Goal: Task Accomplishment & Management: Manage account settings

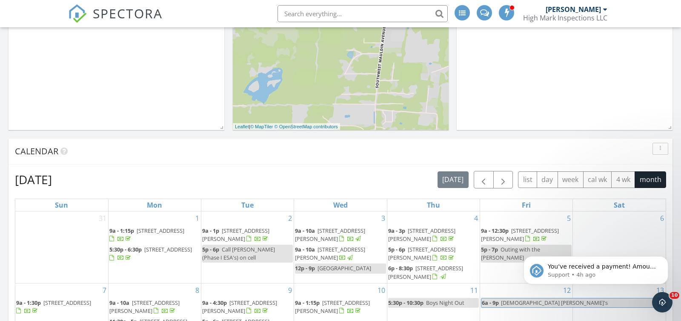
scroll to position [321, 0]
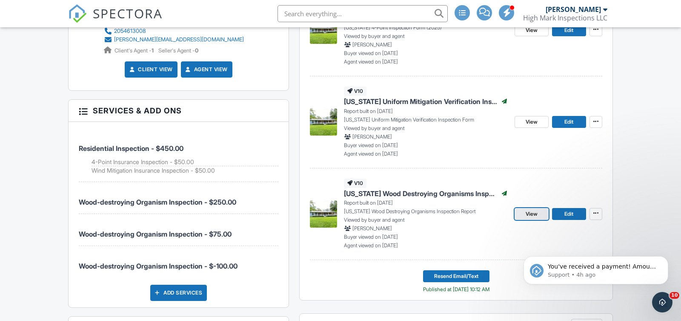
click at [533, 213] on span "View" at bounding box center [532, 213] width 12 height 9
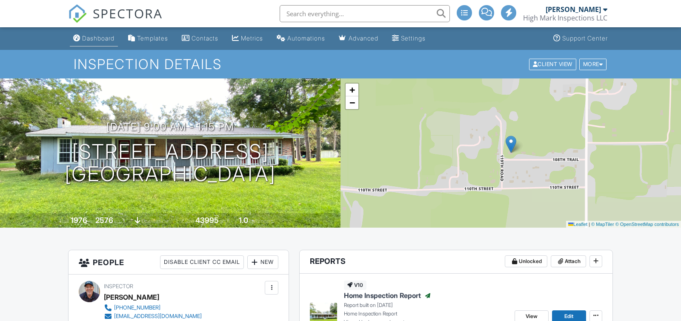
click at [98, 34] on div "Dashboard" at bounding box center [98, 37] width 32 height 7
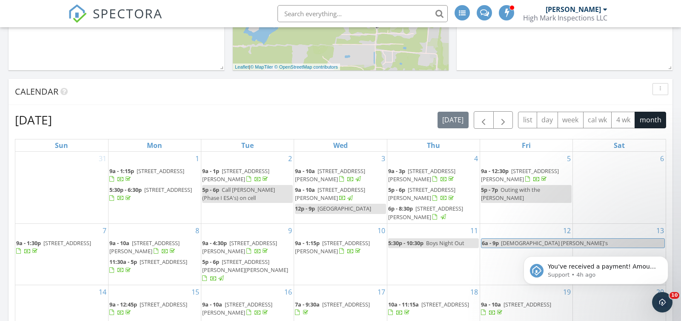
scroll to position [391, 0]
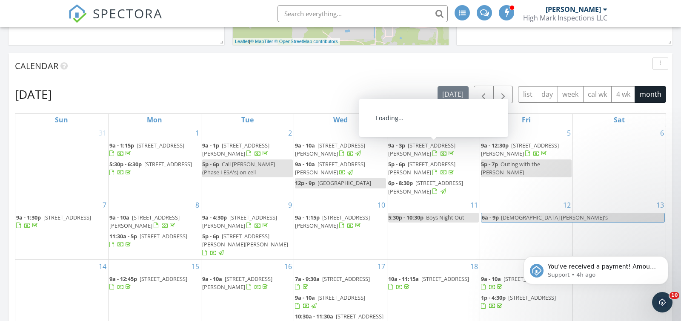
click at [396, 149] on span "1137 NE Holly Rd, Branford 32008" at bounding box center [421, 149] width 67 height 16
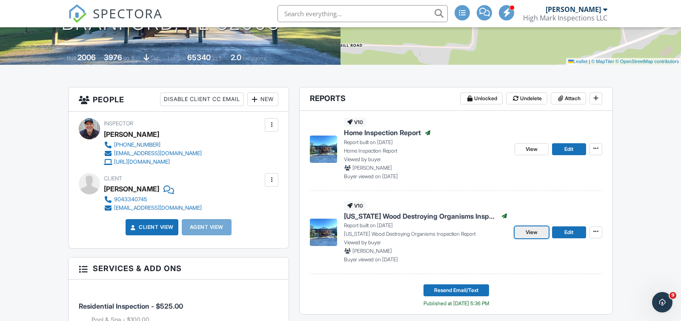
click at [533, 233] on span "View" at bounding box center [532, 232] width 12 height 9
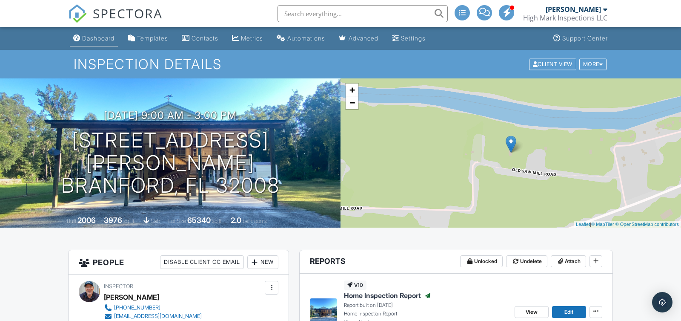
click at [103, 36] on div "Dashboard" at bounding box center [98, 37] width 32 height 7
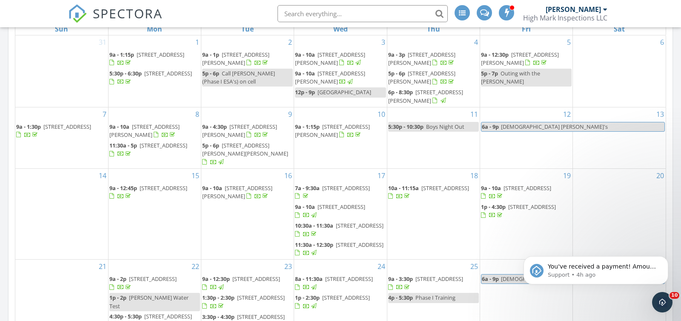
scroll to position [409, 0]
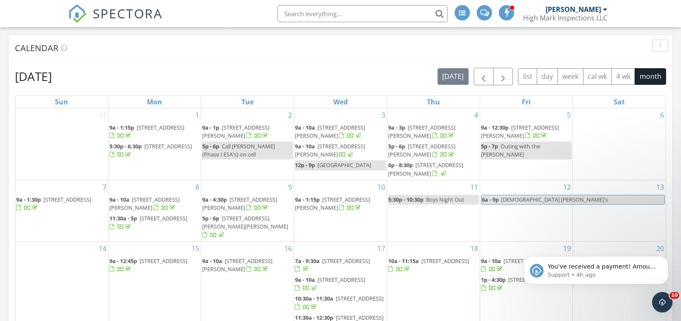
click at [26, 201] on span "9a - 1:30p" at bounding box center [28, 199] width 25 height 8
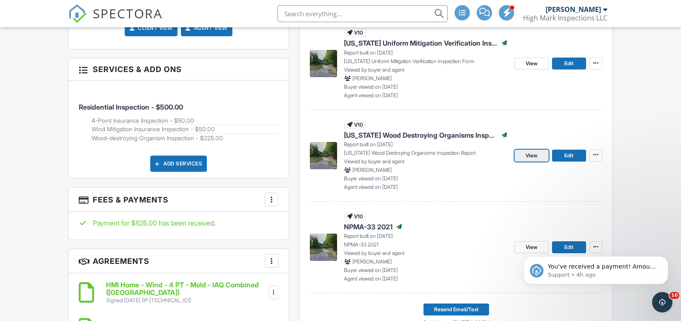
click at [533, 154] on span "View" at bounding box center [532, 155] width 12 height 9
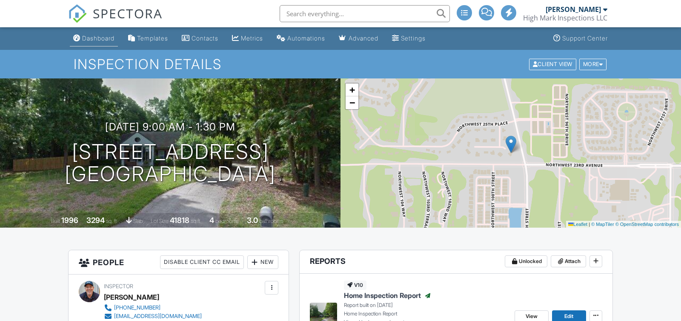
click at [96, 37] on div "Dashboard" at bounding box center [98, 37] width 32 height 7
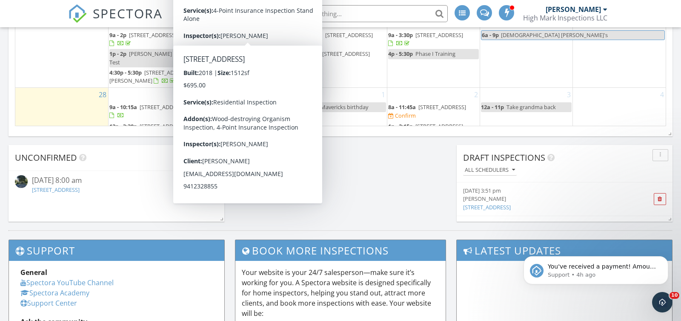
scroll to position [549, 0]
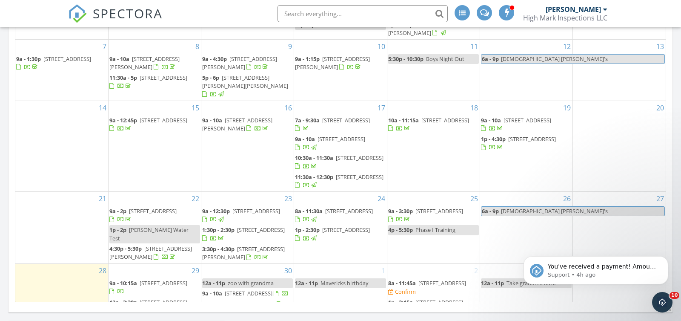
click at [514, 120] on span "[STREET_ADDRESS]" at bounding box center [528, 120] width 48 height 8
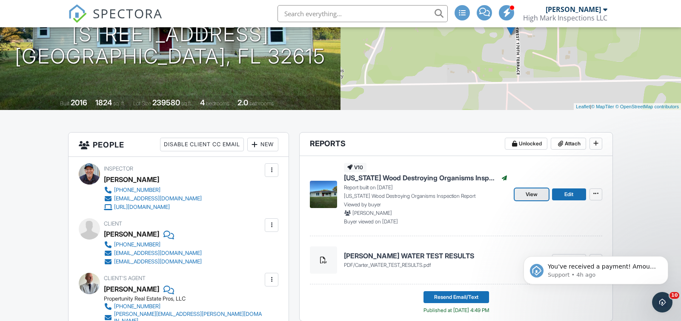
click at [532, 196] on span "View" at bounding box center [532, 194] width 12 height 9
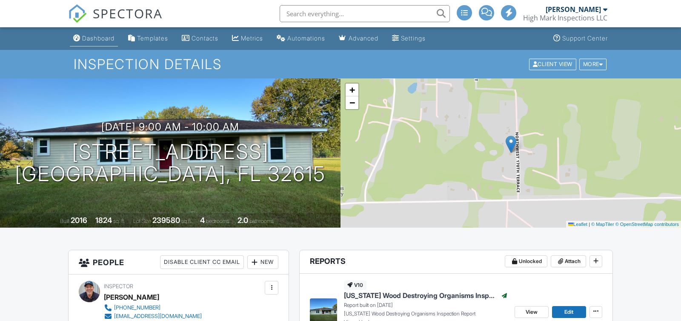
click at [103, 36] on div "Dashboard" at bounding box center [98, 37] width 32 height 7
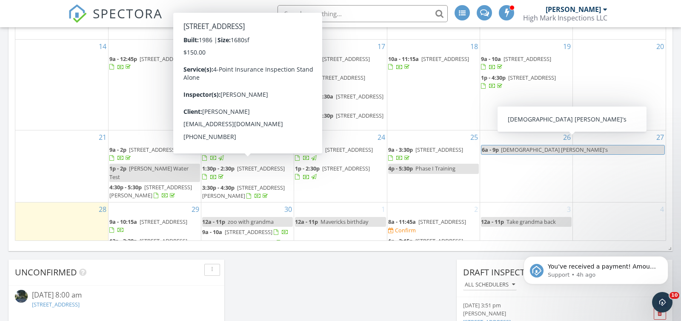
scroll to position [601, 0]
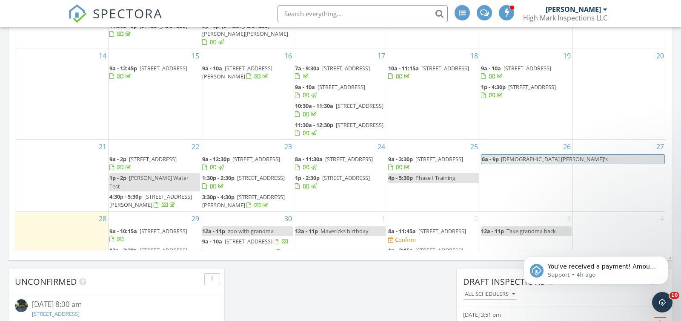
click at [508, 86] on span "127 SE Tomcat Ln, Lake City 32025" at bounding box center [532, 87] width 48 height 8
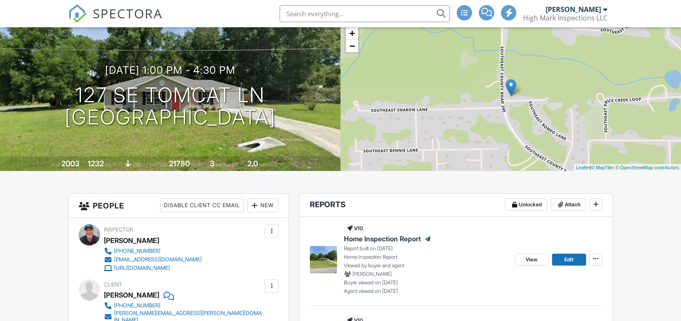
scroll to position [146, 0]
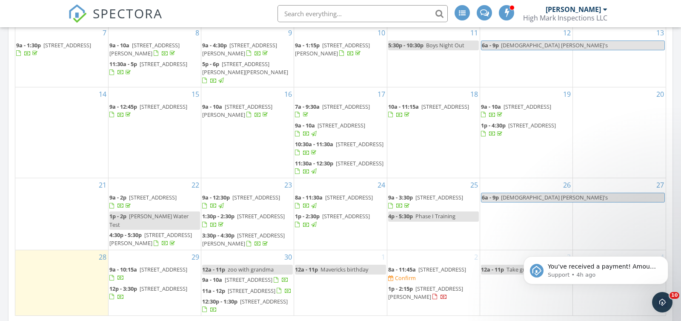
scroll to position [591, 0]
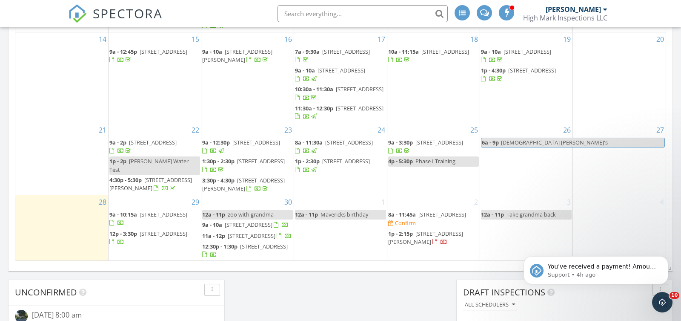
click at [132, 210] on span "9a - 10:15a" at bounding box center [123, 214] width 28 height 8
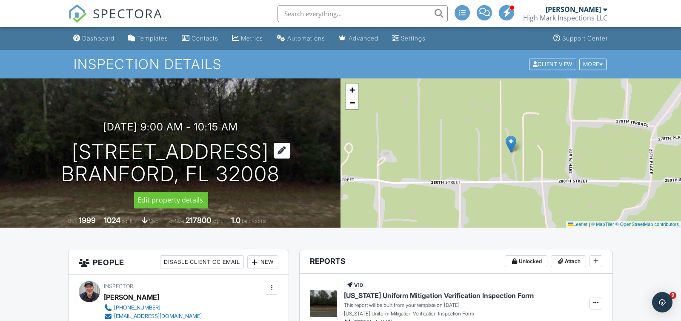
click at [166, 173] on h1 "[STREET_ADDRESS] [GEOGRAPHIC_DATA], FL 32008" at bounding box center [170, 163] width 218 height 45
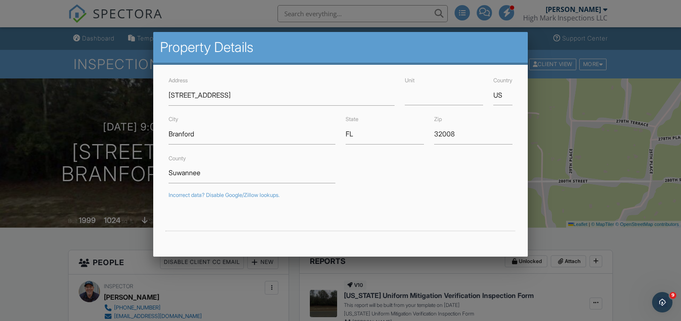
click at [19, 267] on div at bounding box center [340, 157] width 681 height 401
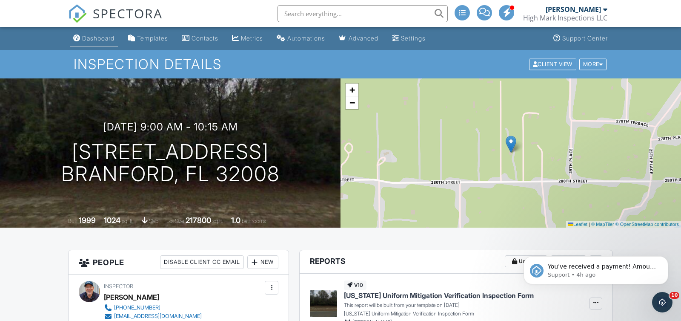
click at [103, 41] on div "Dashboard" at bounding box center [98, 37] width 32 height 7
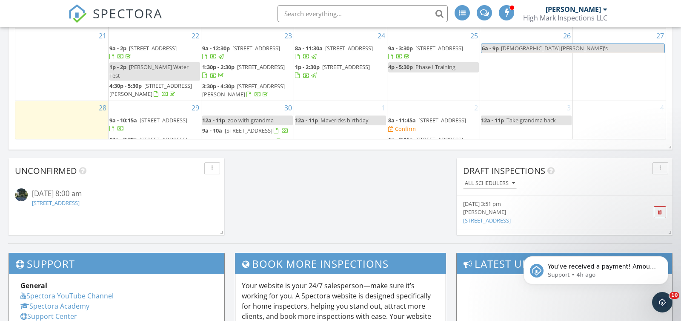
scroll to position [37, 0]
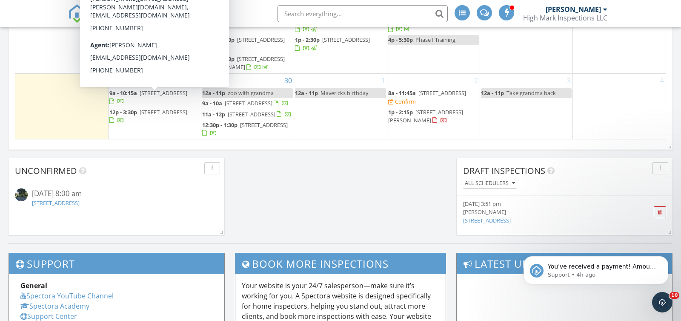
click at [140, 108] on span "[STREET_ADDRESS]" at bounding box center [164, 112] width 48 height 8
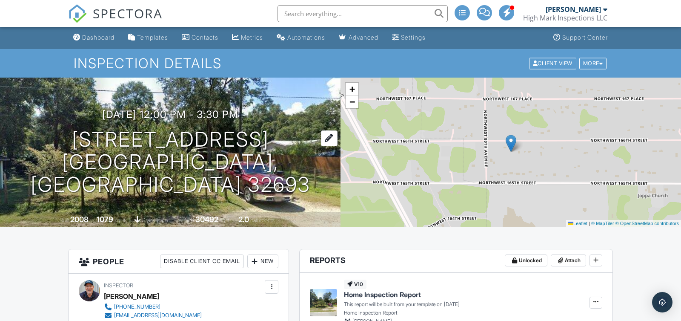
click at [181, 147] on h1 "[STREET_ADDRESS] [GEOGRAPHIC_DATA], FL 32693" at bounding box center [170, 161] width 313 height 67
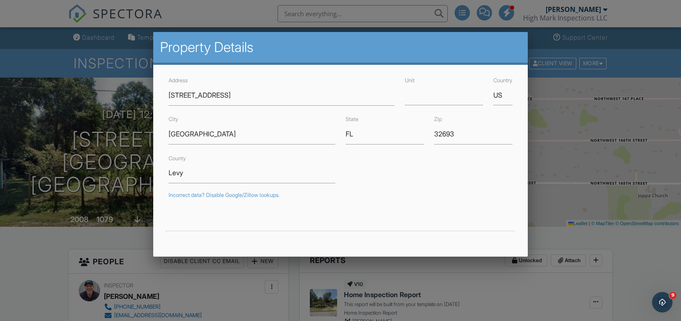
click at [32, 258] on div at bounding box center [340, 157] width 681 height 401
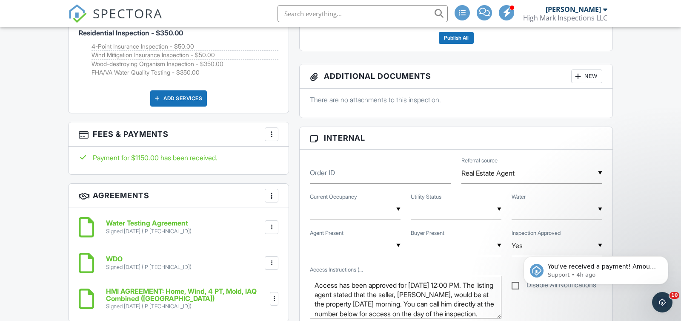
scroll to position [445, 0]
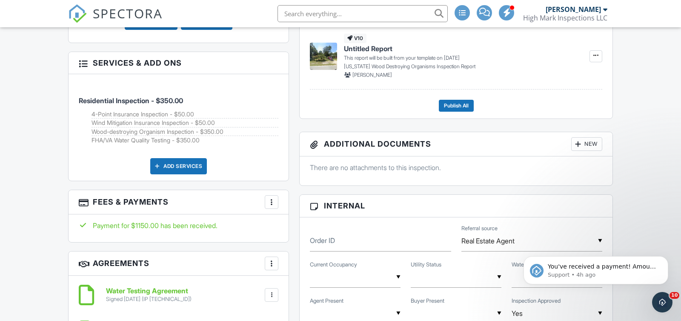
click at [597, 134] on h3 "Additional Documents New" at bounding box center [456, 144] width 313 height 24
click at [591, 142] on div "New" at bounding box center [586, 144] width 31 height 14
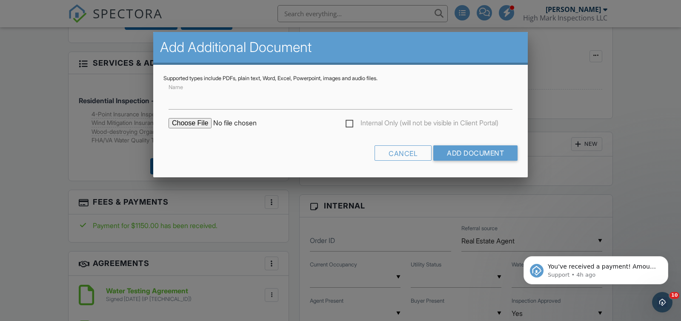
click at [181, 120] on input "file" at bounding box center [241, 123] width 145 height 10
type input "C:\fakepath\PA PC.pdf"
click at [465, 149] on input "Add Document" at bounding box center [475, 152] width 84 height 15
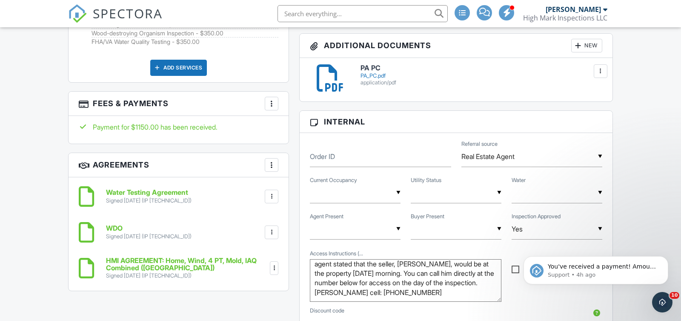
scroll to position [22, 0]
click at [313, 292] on textarea "Access has been approved for [DATE] 12:00 PM. The listing agent stated that the…" at bounding box center [406, 280] width 192 height 43
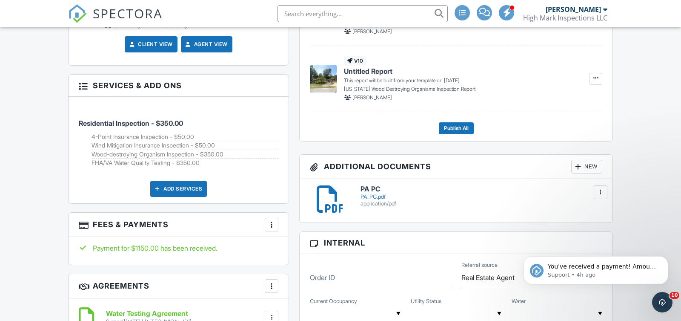
scroll to position [453, 0]
